Goal: Find specific page/section: Find specific page/section

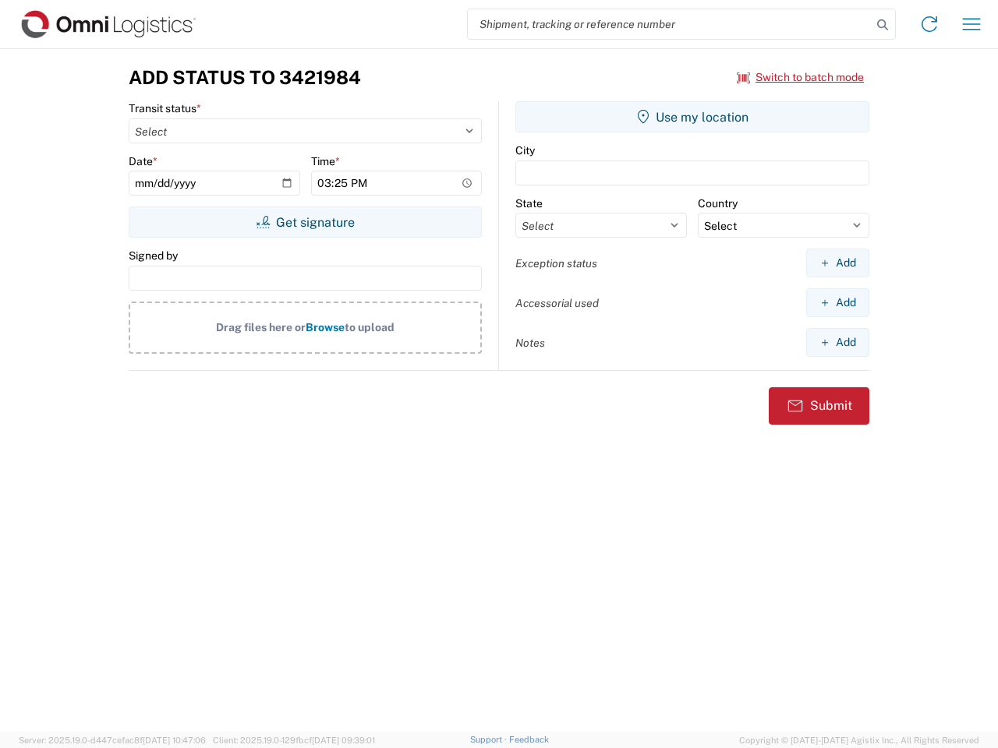
click at [670, 24] on input "search" at bounding box center [670, 24] width 404 height 30
click at [882, 25] on icon at bounding box center [882, 25] width 22 height 22
click at [929, 24] on icon at bounding box center [929, 24] width 25 height 25
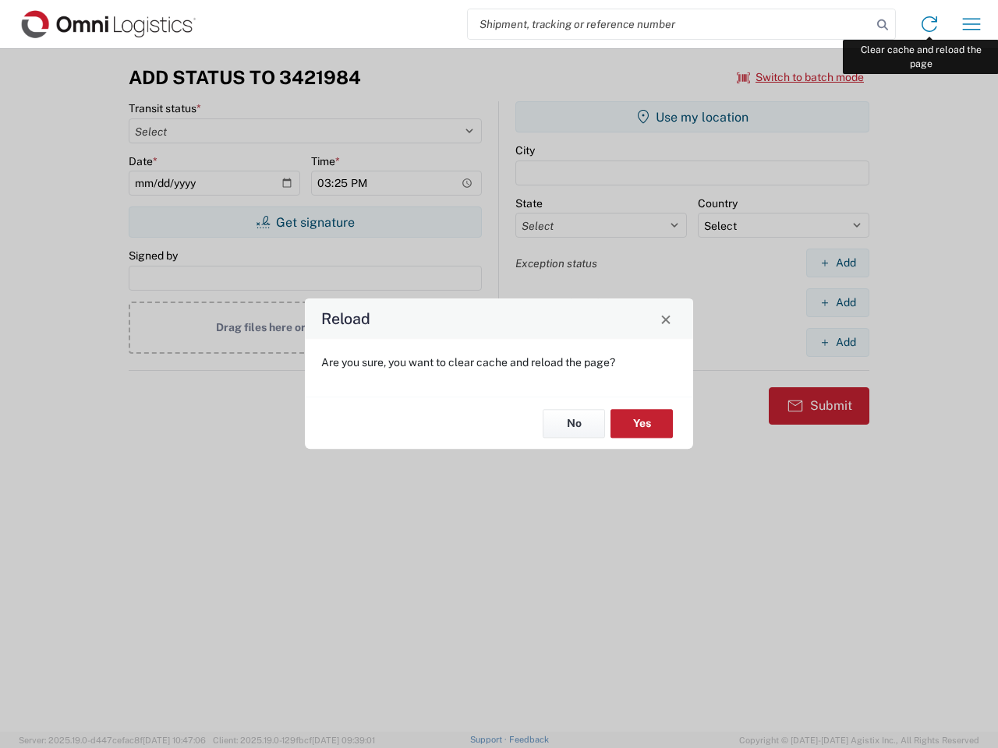
click at [971, 24] on div "Reload Are you sure, you want to clear cache and reload the page? No Yes" at bounding box center [499, 374] width 998 height 748
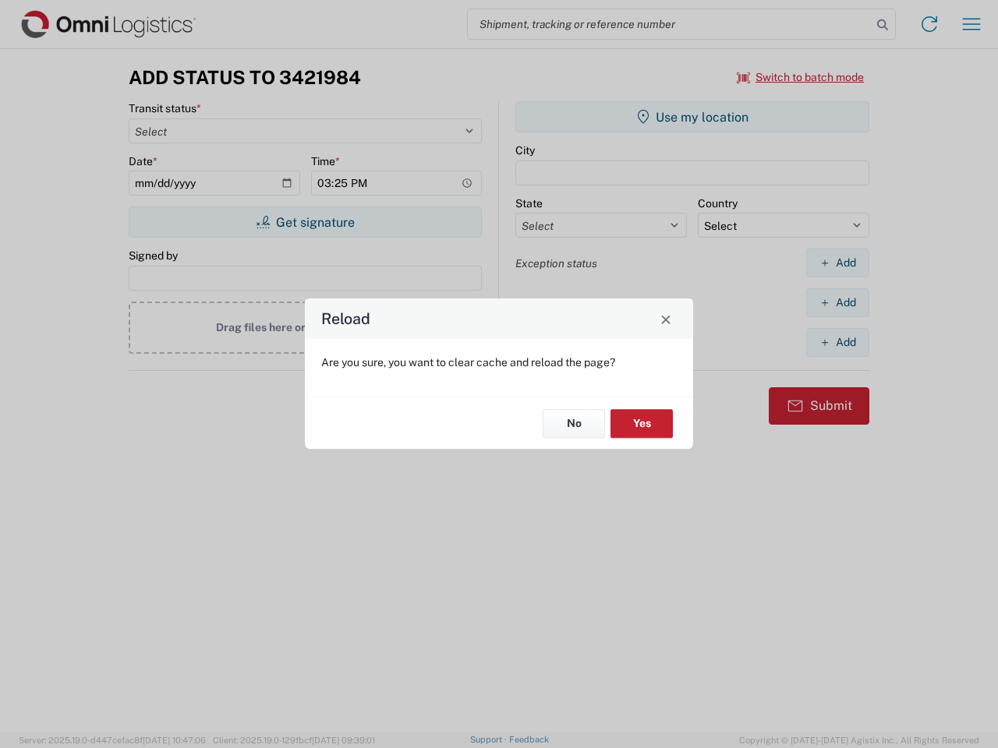
click at [801, 77] on div "Reload Are you sure, you want to clear cache and reload the page? No Yes" at bounding box center [499, 374] width 998 height 748
click at [305, 222] on div "Reload Are you sure, you want to clear cache and reload the page? No Yes" at bounding box center [499, 374] width 998 height 748
click at [692, 117] on div "Reload Are you sure, you want to clear cache and reload the page? No Yes" at bounding box center [499, 374] width 998 height 748
click at [837, 263] on div "Reload Are you sure, you want to clear cache and reload the page? No Yes" at bounding box center [499, 374] width 998 height 748
click at [837, 302] on div "Reload Are you sure, you want to clear cache and reload the page? No Yes" at bounding box center [499, 374] width 998 height 748
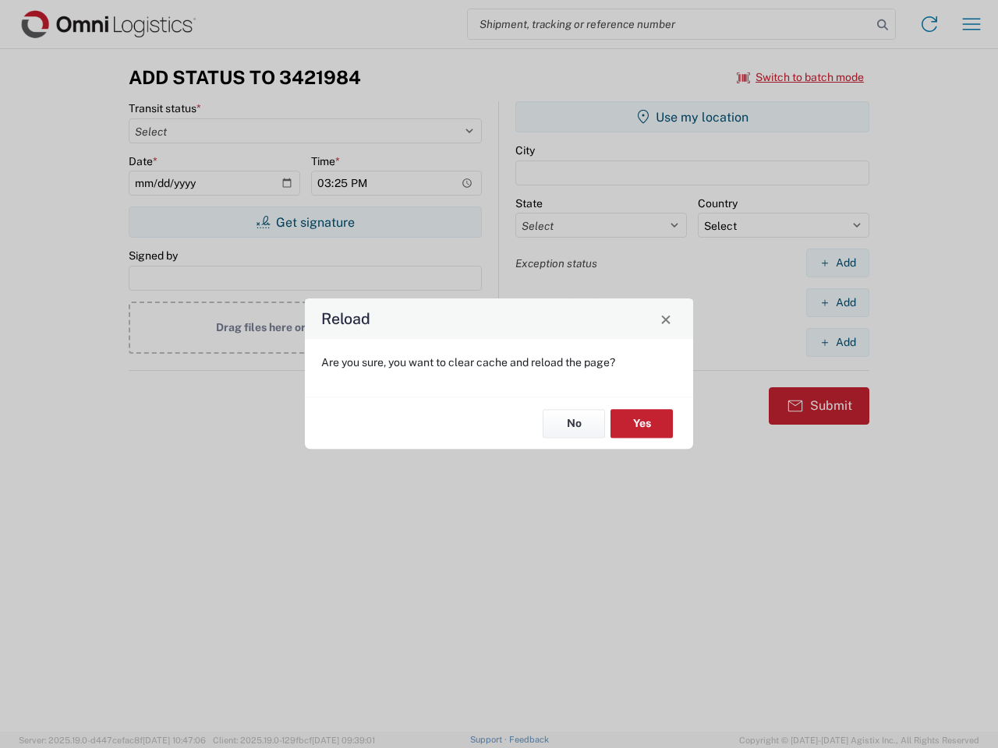
click at [837, 342] on div "Reload Are you sure, you want to clear cache and reload the page? No Yes" at bounding box center [499, 374] width 998 height 748
